Goal: Information Seeking & Learning: Compare options

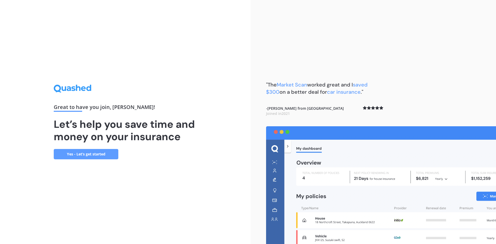
click at [89, 158] on link "Yes - Let’s get started" at bounding box center [86, 154] width 65 height 10
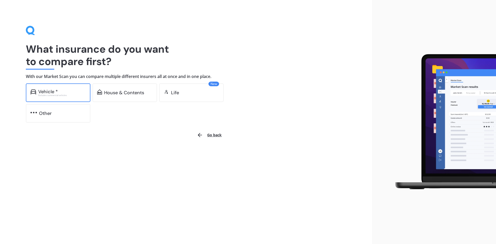
click at [42, 93] on div "Vehicle *" at bounding box center [48, 91] width 20 height 5
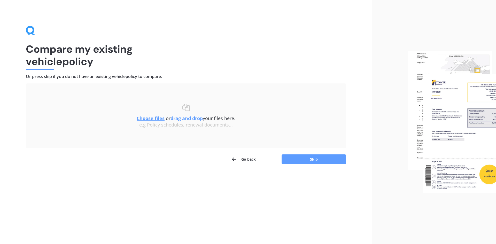
click at [149, 118] on u "Choose files" at bounding box center [151, 118] width 28 height 6
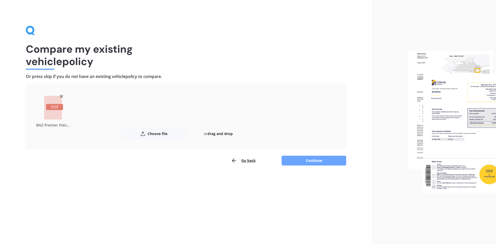
click at [317, 164] on button "Continue" at bounding box center [313, 161] width 65 height 10
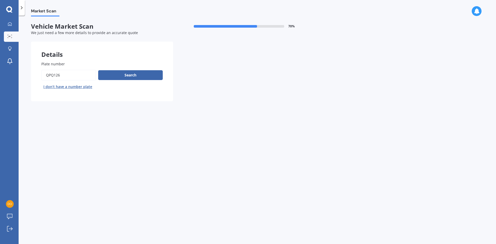
click at [61, 87] on button "I don’t have a number plate" at bounding box center [67, 87] width 53 height 8
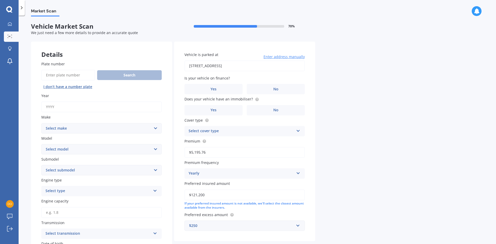
click at [60, 73] on input "Plate number" at bounding box center [68, 75] width 54 height 11
type input "LBD201"
click at [50, 107] on input "Year" at bounding box center [101, 106] width 120 height 11
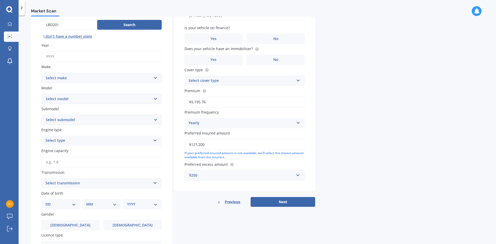
scroll to position [26, 0]
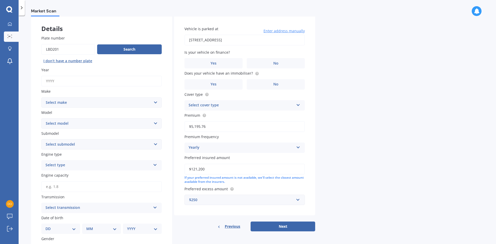
click at [227, 226] on span "Previous" at bounding box center [232, 227] width 15 height 8
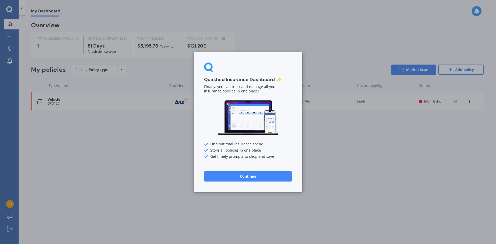
click at [226, 177] on button "Continue" at bounding box center [248, 176] width 88 height 10
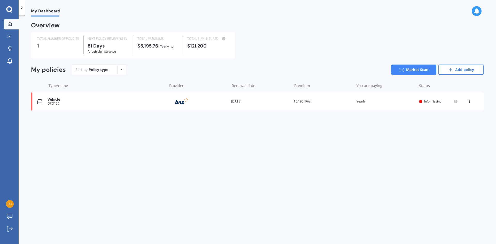
click at [471, 101] on div "View option View policy Delete" at bounding box center [469, 101] width 5 height 5
click at [457, 123] on div "Delete" at bounding box center [457, 121] width 51 height 10
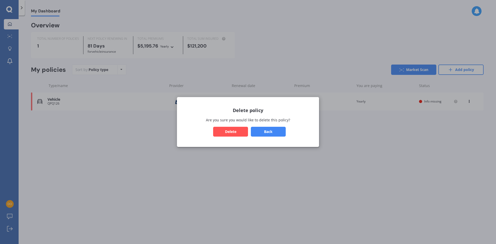
click at [238, 135] on button "Delete" at bounding box center [230, 132] width 35 height 10
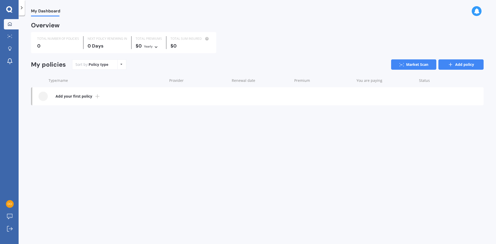
click at [448, 65] on icon at bounding box center [450, 64] width 5 height 5
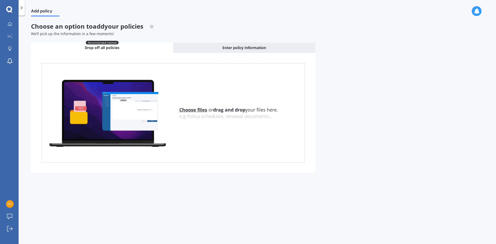
click at [111, 49] on span "Drop off all policies" at bounding box center [102, 47] width 35 height 5
click at [193, 112] on u "Choose files" at bounding box center [193, 110] width 28 height 6
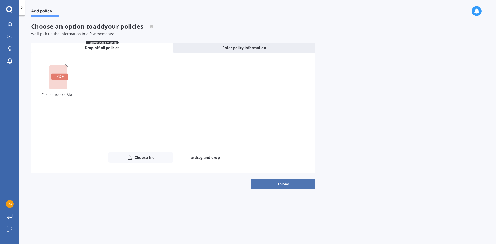
click at [272, 184] on button "Upload" at bounding box center [282, 184] width 65 height 10
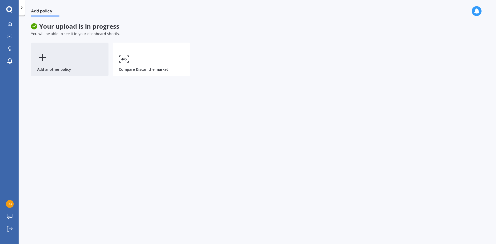
click at [42, 58] on line at bounding box center [42, 58] width 6 height 0
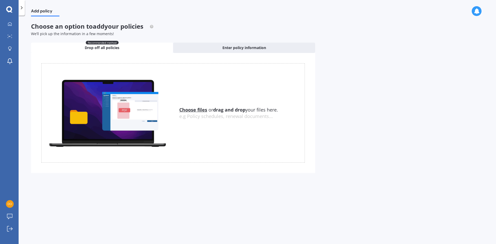
click at [185, 109] on u "Choose files" at bounding box center [193, 110] width 28 height 6
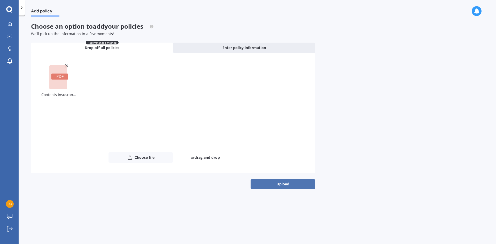
click at [273, 186] on button "Upload" at bounding box center [282, 184] width 65 height 10
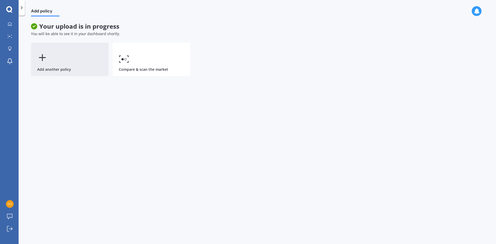
click at [46, 58] on icon at bounding box center [42, 57] width 10 height 10
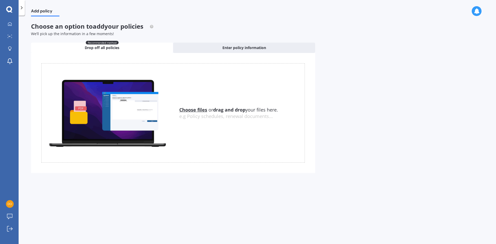
click at [195, 109] on u "Choose files" at bounding box center [193, 110] width 28 height 6
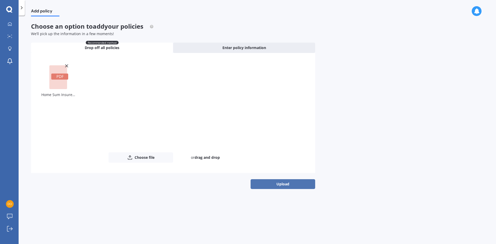
click at [273, 184] on button "Upload" at bounding box center [282, 184] width 65 height 10
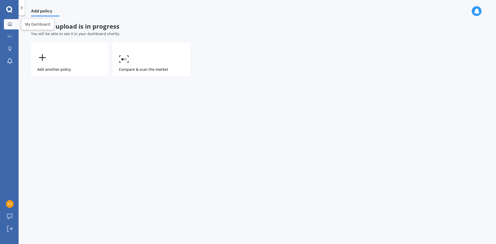
click at [8, 25] on icon at bounding box center [10, 24] width 4 height 4
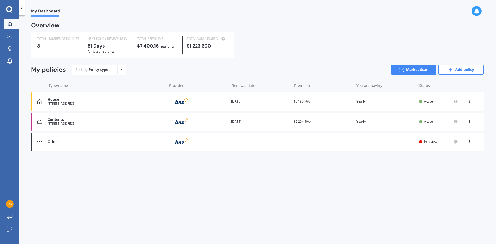
click at [50, 142] on div "Other" at bounding box center [106, 142] width 117 height 4
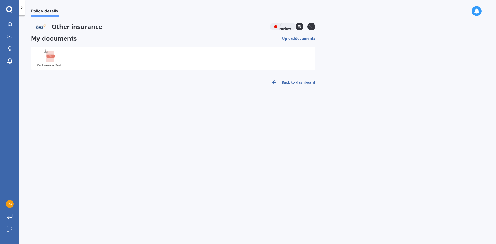
click at [286, 83] on link "Back to dashboard" at bounding box center [291, 82] width 47 height 12
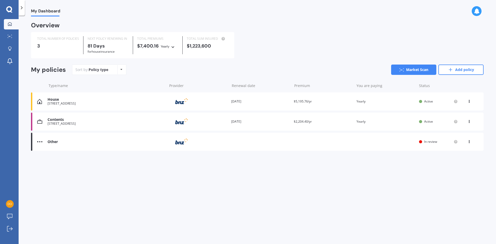
click at [468, 102] on icon at bounding box center [469, 100] width 4 height 3
click at [453, 111] on div "View policy" at bounding box center [457, 111] width 51 height 10
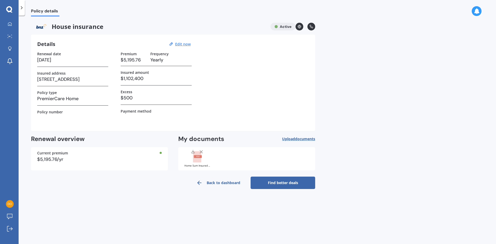
click at [222, 185] on link "Back to dashboard" at bounding box center [218, 183] width 65 height 12
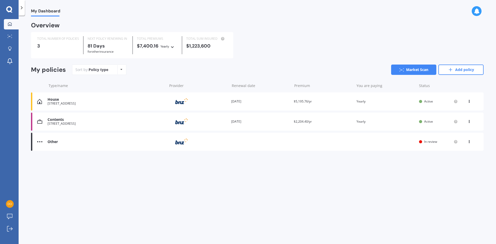
click at [470, 121] on icon at bounding box center [469, 120] width 4 height 3
click at [455, 132] on div "View policy" at bounding box center [457, 131] width 51 height 10
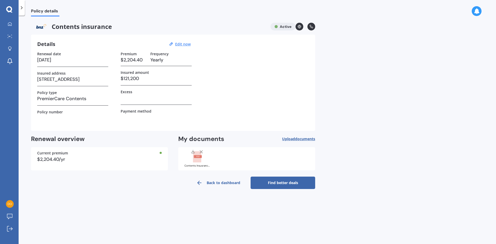
click at [219, 182] on link "Back to dashboard" at bounding box center [218, 183] width 65 height 12
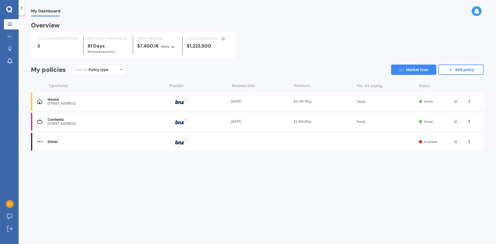
click at [40, 143] on img at bounding box center [39, 141] width 5 height 5
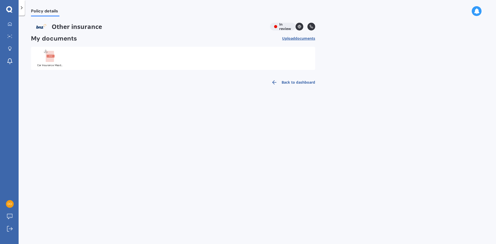
click at [282, 82] on link "Back to dashboard" at bounding box center [291, 82] width 47 height 12
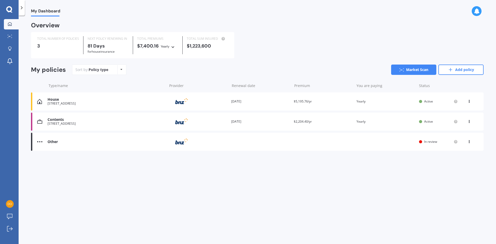
click at [121, 71] on icon at bounding box center [121, 69] width 2 height 3
click at [10, 10] on icon at bounding box center [9, 9] width 6 height 7
click at [10, 27] on link "My Dashboard" at bounding box center [11, 24] width 15 height 10
click at [38, 143] on img at bounding box center [39, 141] width 5 height 5
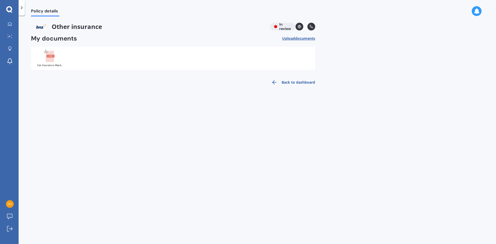
click at [49, 57] on rect at bounding box center [50, 56] width 8 height 3
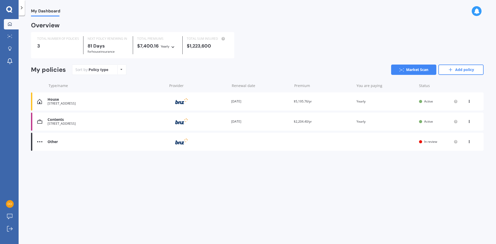
click at [429, 142] on span "In review" at bounding box center [430, 141] width 13 height 4
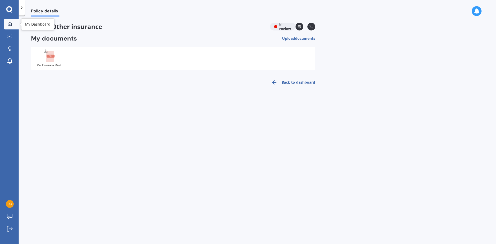
click at [10, 24] on icon at bounding box center [10, 24] width 4 height 4
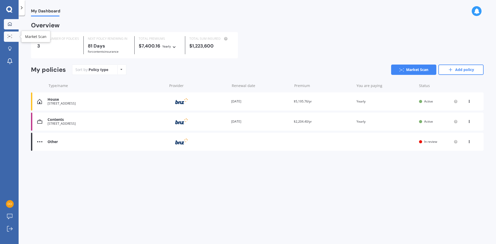
click at [9, 35] on icon at bounding box center [9, 36] width 5 height 3
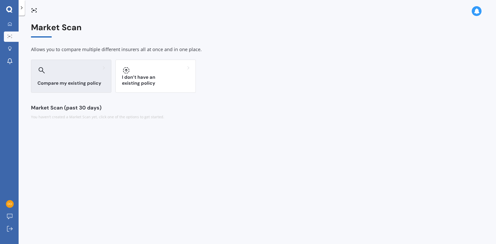
click at [82, 82] on h3 "Compare my existing policy" at bounding box center [70, 83] width 67 height 6
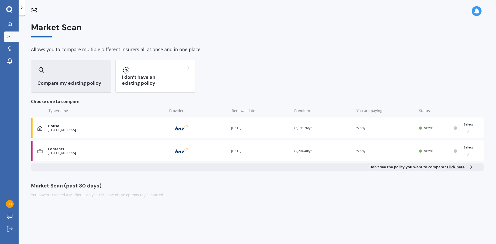
click at [8, 6] on div "My Dashboard Market Scan Explore insurance Notifications Donna George Submit fe…" at bounding box center [9, 122] width 19 height 244
click at [7, 23] on div at bounding box center [10, 24] width 8 height 5
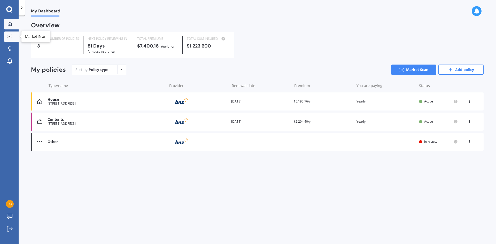
click at [11, 33] on link "Market Scan" at bounding box center [11, 37] width 15 height 10
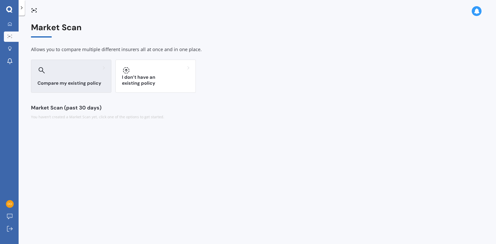
click at [82, 82] on h3 "Compare my existing policy" at bounding box center [70, 83] width 67 height 6
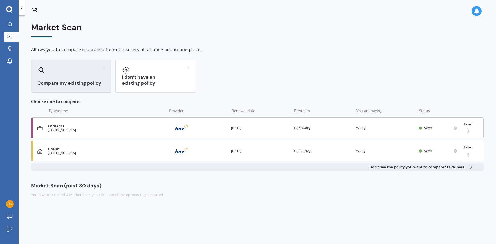
click at [467, 130] on icon at bounding box center [468, 131] width 5 height 5
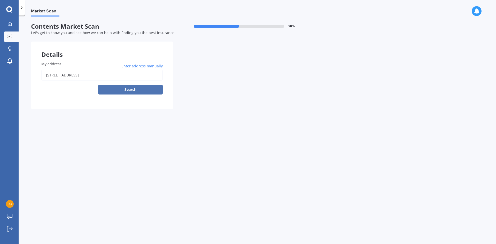
click at [119, 91] on button "Search" at bounding box center [130, 90] width 65 height 10
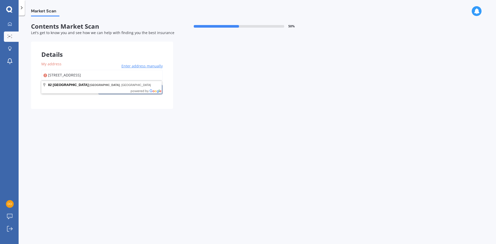
drag, startPoint x: 94, startPoint y: 75, endPoint x: 120, endPoint y: 73, distance: 25.9
click at [120, 73] on input "82 Jellicoe Street, Greytown, South" at bounding box center [101, 75] width 121 height 11
type input "82 Jellicoe Street, Greytown 5712"
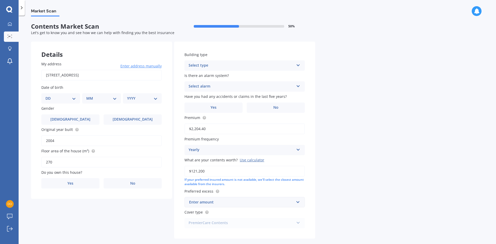
click at [74, 99] on select "DD 01 02 03 04 05 06 07 08 09 10 11 12 13 14 15 16 17 18 19 20 21 22 23 24 25 2…" at bounding box center [60, 99] width 30 height 6
select select "13"
click at [50, 96] on select "DD 01 02 03 04 05 06 07 08 09 10 11 12 13 14 15 16 17 18 19 20 21 22 23 24 25 2…" at bounding box center [60, 99] width 30 height 6
click at [114, 97] on select "MM 01 02 03 04 05 06 07 08 09 10 11 12" at bounding box center [102, 99] width 28 height 6
select select "08"
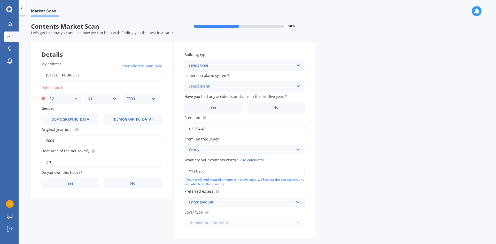
click at [88, 96] on select "MM 01 02 03 04 05 06 07 08 09 10 11 12" at bounding box center [102, 99] width 28 height 6
click at [152, 99] on select "YYYY 2009 2008 2007 2006 2005 2004 2003 2002 2001 2000 1999 1998 1997 1996 1995…" at bounding box center [141, 99] width 28 height 6
select select "1972"
click at [127, 96] on select "YYYY 2009 2008 2007 2006 2005 2004 2003 2002 2001 2000 1999 1998 1997 1996 1995…" at bounding box center [141, 99] width 28 height 6
click at [126, 116] on label "Female" at bounding box center [133, 119] width 58 height 10
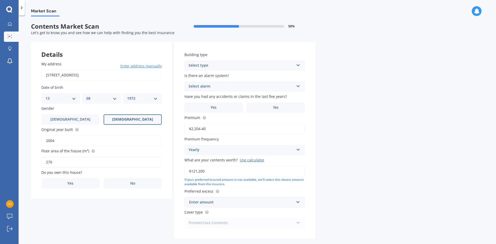
click at [0, 0] on input "Female" at bounding box center [0, 0] width 0 height 0
click at [73, 186] on label "Yes" at bounding box center [70, 183] width 58 height 10
click at [0, 0] on input "Yes" at bounding box center [0, 0] width 0 height 0
click at [299, 62] on div "Select type Freestanding Multi-unit (in a block of 6 or less) Multi-unit (in a …" at bounding box center [244, 65] width 120 height 10
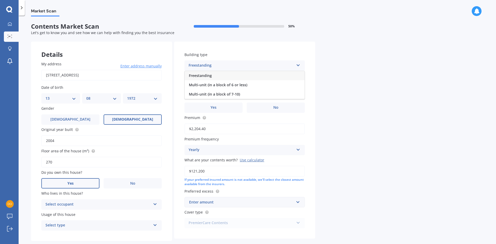
click at [216, 77] on div "Freestanding" at bounding box center [245, 75] width 120 height 9
click at [218, 109] on label "Yes" at bounding box center [213, 108] width 58 height 10
click at [0, 0] on input "Yes" at bounding box center [0, 0] width 0 height 0
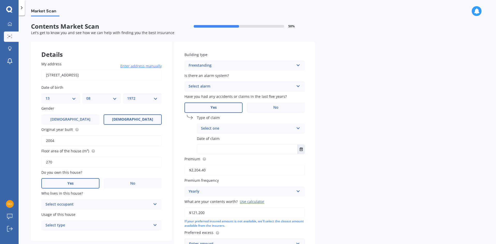
click at [297, 127] on icon at bounding box center [298, 127] width 4 height 4
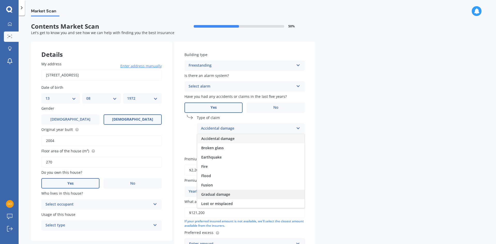
click at [224, 195] on span "Gradual damage" at bounding box center [215, 194] width 29 height 5
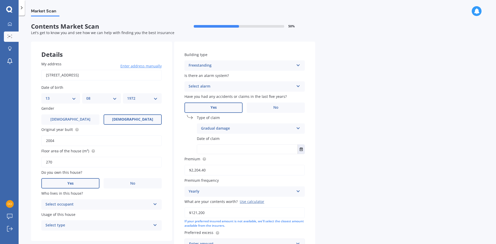
click at [203, 108] on label "Yes" at bounding box center [213, 108] width 58 height 10
click at [0, 0] on input "Yes" at bounding box center [0, 0] width 0 height 0
click at [302, 151] on icon "Select date" at bounding box center [301, 149] width 3 height 4
click at [219, 162] on button "Sep 2025" at bounding box center [211, 162] width 22 height 9
click at [222, 199] on div "Jun" at bounding box center [225, 195] width 18 height 16
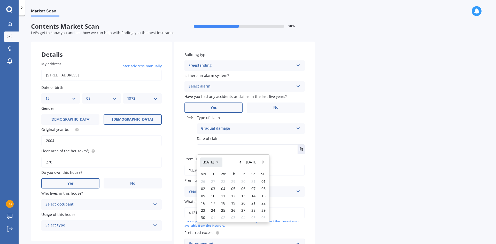
click at [218, 161] on icon "button" at bounding box center [217, 162] width 2 height 4
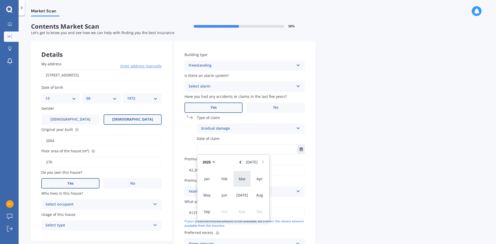
click at [242, 178] on span "Mar" at bounding box center [242, 178] width 7 height 5
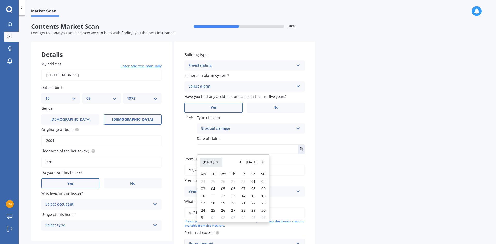
click at [218, 163] on icon "button" at bounding box center [217, 162] width 2 height 4
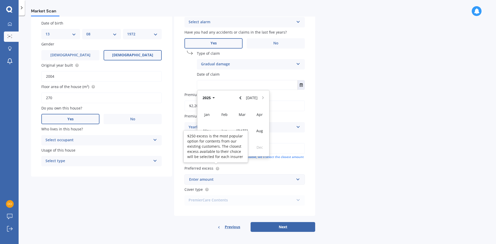
scroll to position [66, 0]
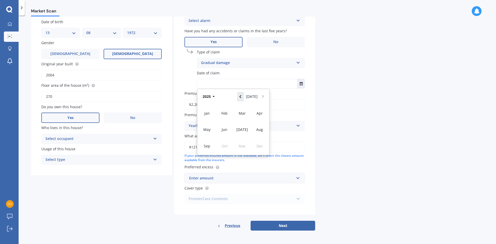
click at [241, 97] on icon "Navigate back" at bounding box center [240, 97] width 2 height 4
click at [241, 114] on span "Mar" at bounding box center [242, 113] width 7 height 5
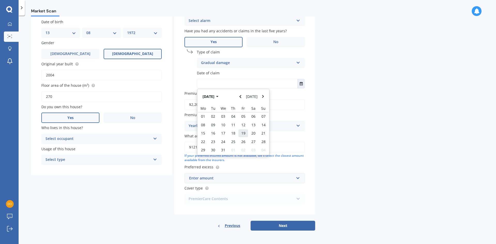
click at [242, 133] on span "19" at bounding box center [243, 133] width 4 height 5
type input "19/03/2021"
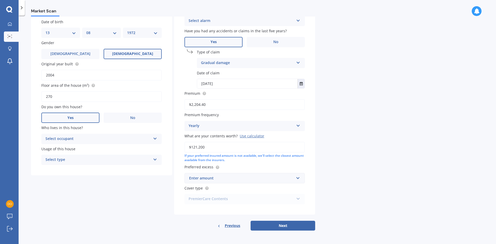
click at [252, 134] on div "Use calculator" at bounding box center [252, 135] width 25 height 5
click at [252, 142] on input "$121,200" at bounding box center [244, 147] width 120 height 11
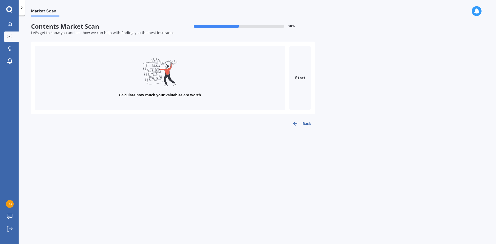
scroll to position [0, 0]
click at [304, 76] on button "Start" at bounding box center [300, 78] width 22 height 65
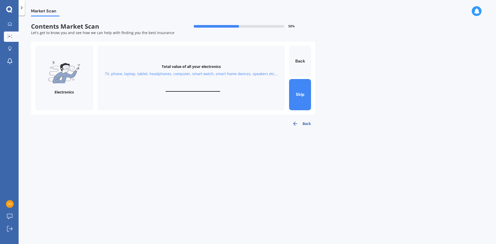
click at [302, 125] on button "Back" at bounding box center [301, 124] width 27 height 10
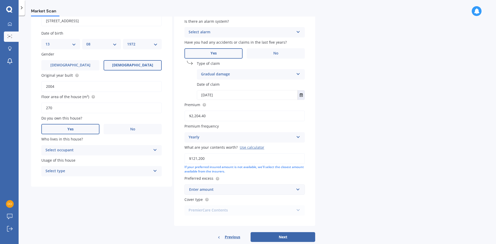
scroll to position [66, 0]
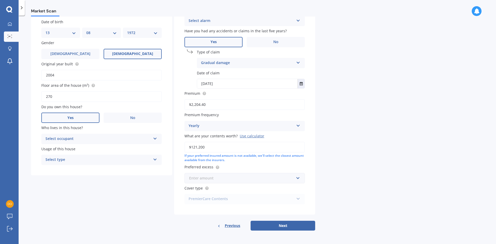
click at [299, 179] on input "text" at bounding box center [243, 178] width 116 height 10
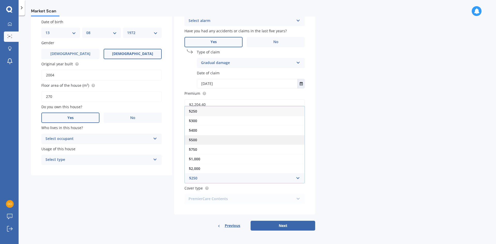
click at [202, 140] on div "$500" at bounding box center [245, 140] width 120 height 10
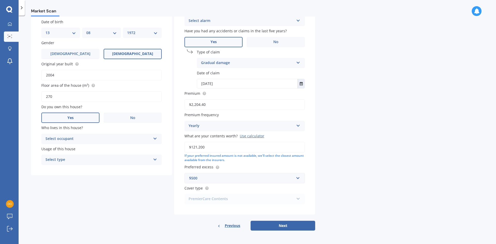
click at [298, 198] on div "PremierCare Contents PremierCare Contents" at bounding box center [244, 199] width 120 height 10
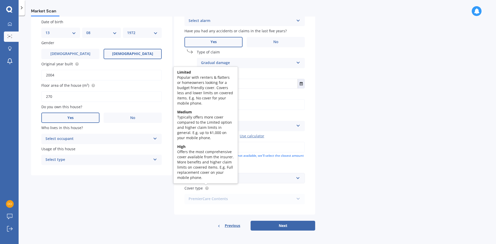
click at [206, 188] on circle at bounding box center [206, 187] width 3 height 3
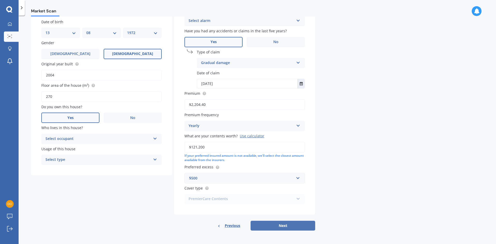
click at [286, 226] on button "Next" at bounding box center [282, 226] width 65 height 10
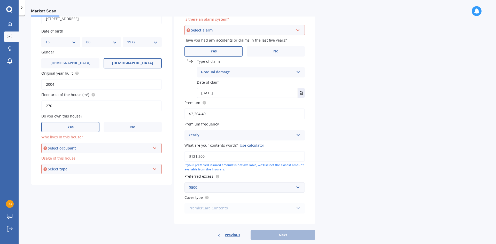
click at [152, 149] on div "Select occupant Owner" at bounding box center [101, 148] width 120 height 10
click at [106, 160] on div "Owner" at bounding box center [101, 157] width 119 height 9
click at [158, 168] on div "Select type Permanent Holiday (without tenancy)" at bounding box center [101, 169] width 120 height 10
click at [76, 180] on div "Permanent" at bounding box center [101, 178] width 119 height 9
click at [293, 30] on div "Select alarm" at bounding box center [242, 30] width 103 height 6
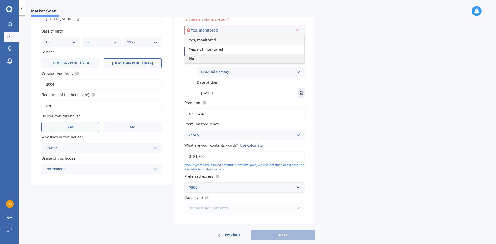
click at [201, 58] on div "No" at bounding box center [244, 58] width 119 height 9
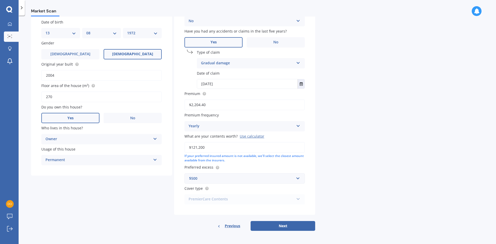
scroll to position [66, 0]
click at [262, 222] on button "Next" at bounding box center [282, 226] width 65 height 10
select select "13"
select select "08"
select select "1972"
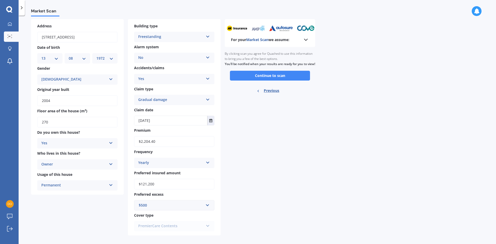
scroll to position [0, 0]
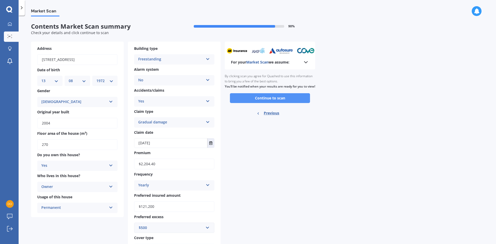
click at [264, 101] on button "Continue to scan" at bounding box center [270, 98] width 80 height 10
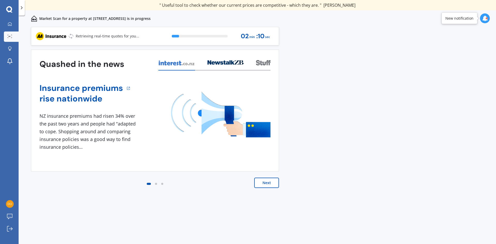
click at [266, 186] on button "Next" at bounding box center [266, 183] width 25 height 10
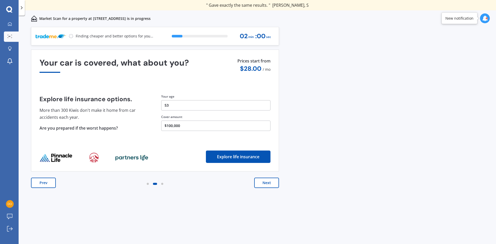
click at [266, 186] on button "Next" at bounding box center [266, 183] width 25 height 10
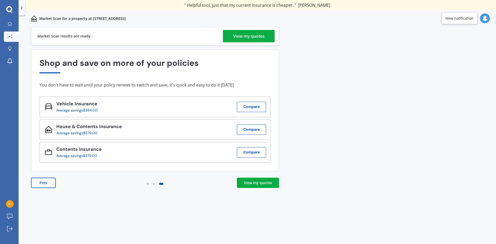
click at [262, 34] on div "View my quotes" at bounding box center [248, 36] width 31 height 12
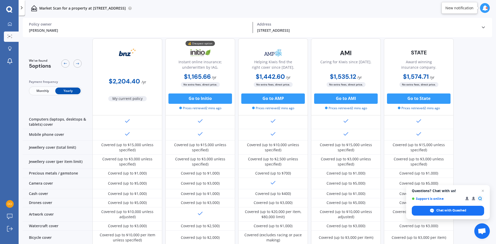
scroll to position [36, 0]
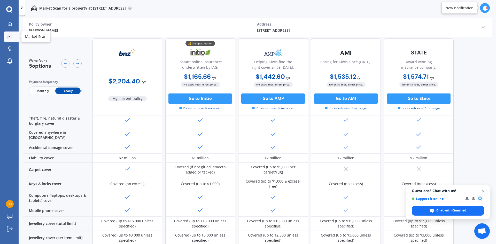
click at [7, 33] on link "Market Scan" at bounding box center [11, 37] width 15 height 10
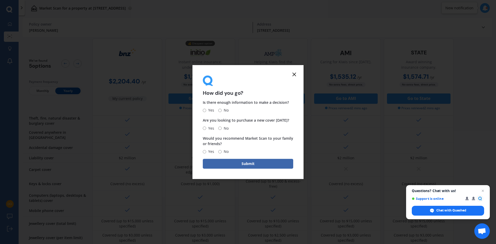
click at [293, 74] on icon at bounding box center [294, 74] width 6 height 6
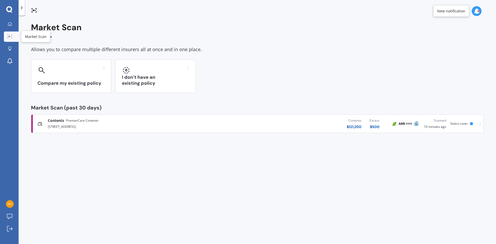
click at [11, 36] on icon at bounding box center [9, 36] width 5 height 3
click at [9, 24] on icon at bounding box center [10, 24] width 4 height 4
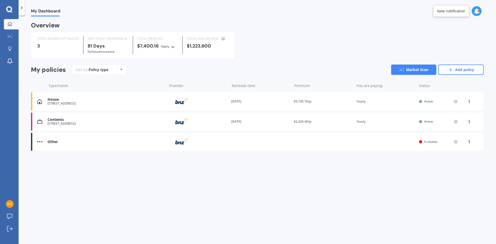
click at [470, 103] on div "View option View policy Delete" at bounding box center [469, 101] width 5 height 5
click at [70, 102] on div "82 Jellicoe Street Greytown" at bounding box center [106, 104] width 117 height 4
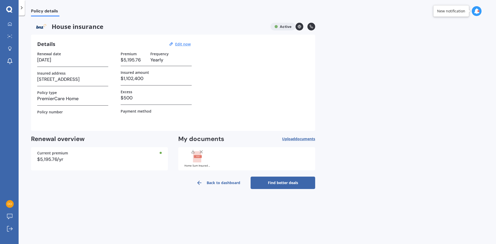
click at [273, 186] on link "Find better deals" at bounding box center [282, 183] width 65 height 12
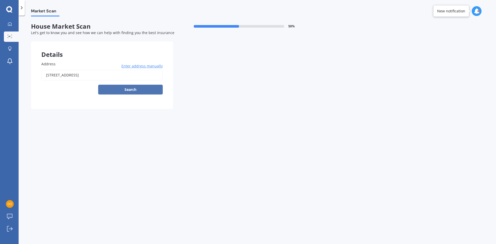
click at [118, 87] on button "Search" at bounding box center [130, 90] width 65 height 10
type input "82 Jellicoe Street, Greytown 5712"
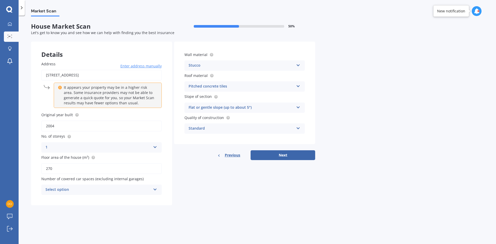
click at [154, 187] on icon at bounding box center [155, 189] width 4 height 4
click at [50, 134] on div "0" at bounding box center [102, 133] width 120 height 9
click at [281, 156] on button "Next" at bounding box center [282, 155] width 65 height 10
select select "13"
select select "08"
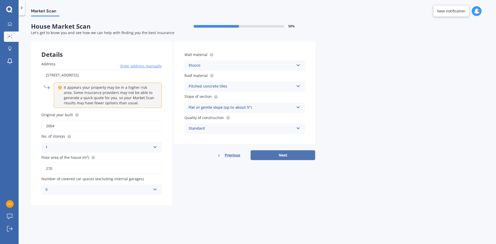
select select "1972"
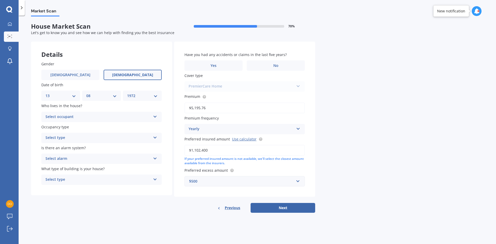
click at [153, 116] on icon at bounding box center [155, 116] width 4 height 4
click at [52, 127] on span "Owner" at bounding box center [52, 126] width 12 height 5
click at [155, 138] on icon at bounding box center [155, 137] width 4 height 4
click at [66, 148] on div "Permanent" at bounding box center [102, 147] width 120 height 9
click at [155, 159] on icon at bounding box center [155, 158] width 4 height 4
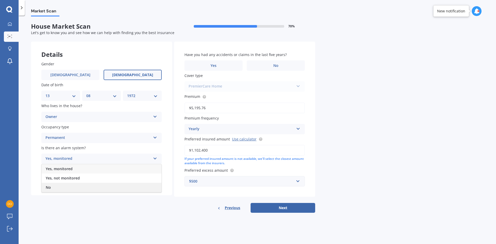
click at [64, 187] on div "No" at bounding box center [102, 187] width 120 height 9
click at [160, 181] on div "Select type Freestanding Multi-unit (in a block of 6 or less) Multi-unit (in a …" at bounding box center [101, 180] width 120 height 10
click at [76, 190] on div "Freestanding" at bounding box center [102, 189] width 120 height 9
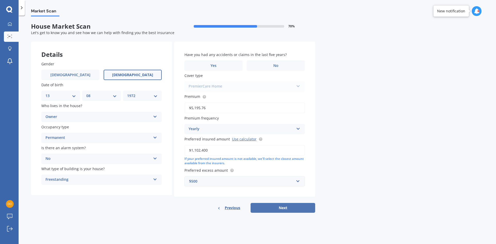
click at [288, 207] on button "Next" at bounding box center [282, 208] width 65 height 10
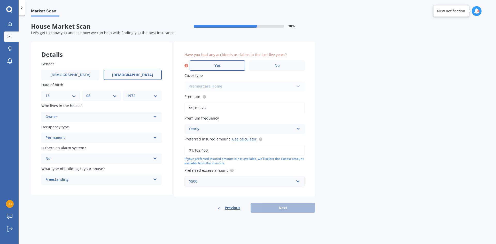
click at [216, 66] on span "Yes" at bounding box center [217, 66] width 6 height 4
click at [0, 0] on input "Yes" at bounding box center [0, 0] width 0 height 0
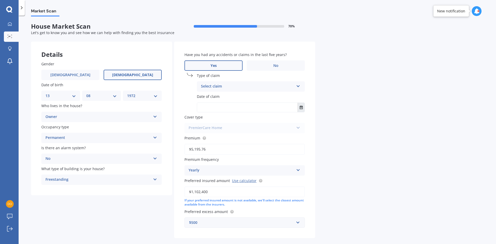
click at [301, 107] on icon "Select date" at bounding box center [301, 108] width 3 height 4
click at [218, 120] on icon "button" at bounding box center [217, 120] width 2 height 1
click at [213, 121] on icon "button" at bounding box center [213, 120] width 2 height 1
click at [227, 141] on span "2020" at bounding box center [224, 143] width 8 height 5
click at [244, 137] on span "Mar" at bounding box center [242, 136] width 7 height 5
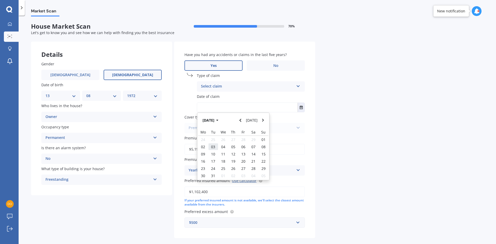
click at [214, 148] on span "03" at bounding box center [213, 146] width 4 height 5
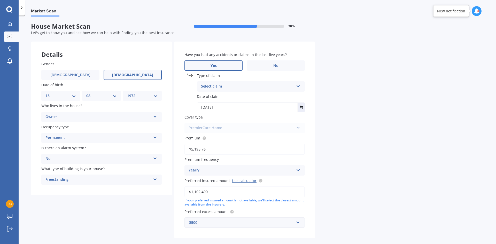
click at [217, 106] on input "03/03/2020" at bounding box center [247, 107] width 100 height 9
click at [224, 108] on input "03/03/2020" at bounding box center [247, 107] width 100 height 9
click at [301, 108] on icon "Select date" at bounding box center [301, 108] width 3 height 4
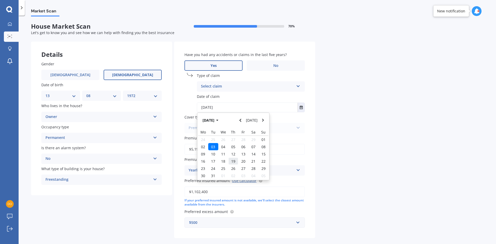
click at [233, 161] on span "19" at bounding box center [233, 161] width 4 height 5
type input "19/03/2020"
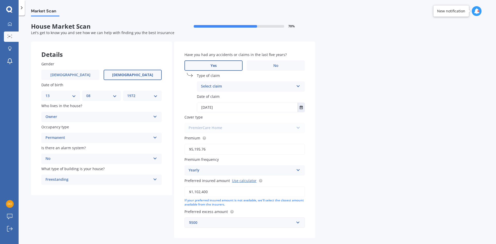
click at [232, 126] on div "PremierCare Home PremierCare Home" at bounding box center [244, 128] width 120 height 10
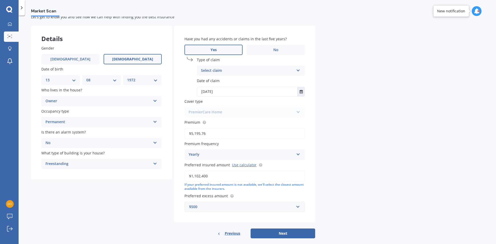
scroll to position [23, 0]
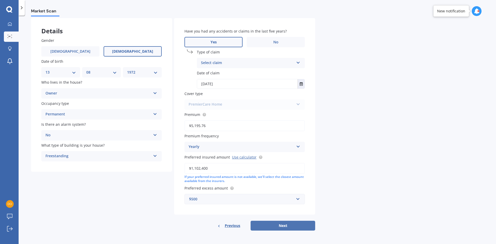
click at [292, 226] on button "Next" at bounding box center [282, 226] width 65 height 10
click at [293, 61] on div "Select claim" at bounding box center [248, 63] width 90 height 6
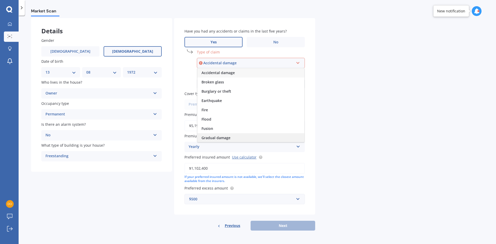
click at [229, 138] on span "Gradual damage" at bounding box center [215, 137] width 29 height 5
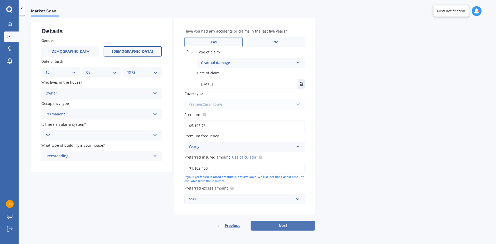
click at [285, 225] on button "Next" at bounding box center [282, 226] width 65 height 10
select select "13"
select select "08"
select select "1972"
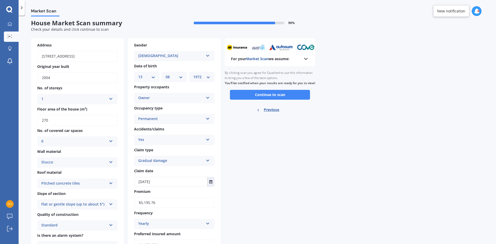
scroll to position [0, 0]
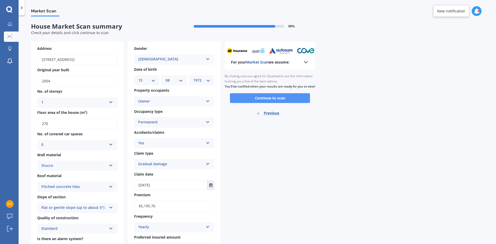
click at [269, 102] on button "Continue to scan" at bounding box center [270, 98] width 80 height 10
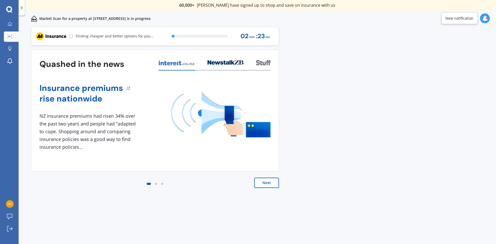
click at [267, 181] on button "Next" at bounding box center [266, 183] width 25 height 10
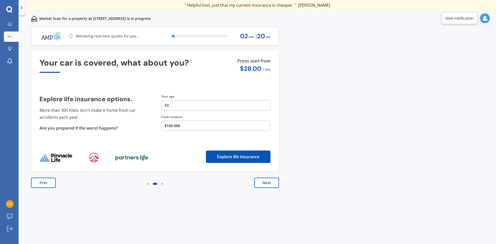
click at [269, 183] on button "Next" at bounding box center [266, 183] width 25 height 10
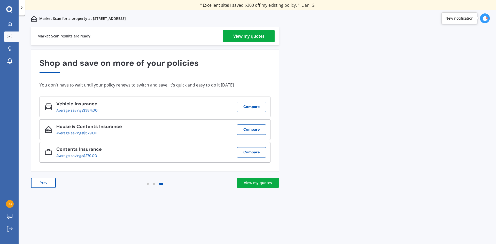
click at [262, 183] on div "View my quotes" at bounding box center [258, 182] width 28 height 5
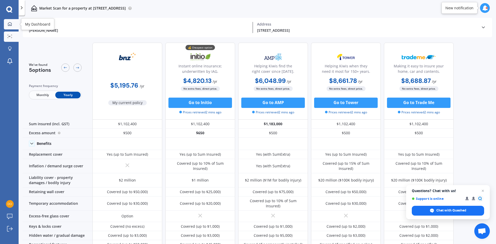
click at [12, 24] on div at bounding box center [10, 24] width 8 height 5
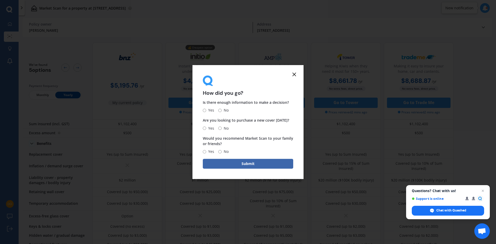
click at [294, 73] on icon at bounding box center [294, 74] width 6 height 6
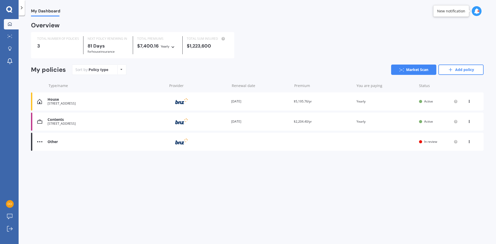
click at [432, 142] on span "In review" at bounding box center [430, 141] width 13 height 4
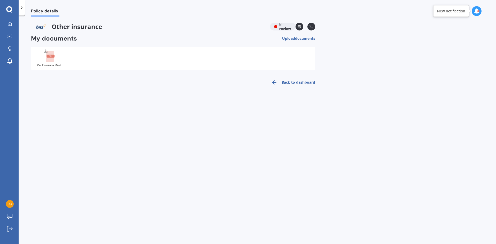
click at [47, 58] on rect at bounding box center [50, 56] width 8 height 11
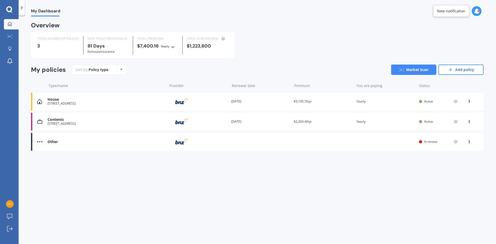
click at [459, 11] on div "New notification" at bounding box center [451, 11] width 28 height 5
click at [478, 11] on div at bounding box center [478, 11] width 2 height 2
click at [9, 10] on icon at bounding box center [9, 9] width 6 height 7
click at [9, 25] on icon at bounding box center [10, 24] width 4 height 4
click at [11, 9] on icon at bounding box center [9, 9] width 6 height 6
